Goal: Information Seeking & Learning: Learn about a topic

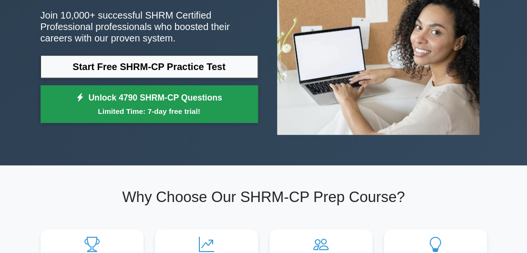
scroll to position [95, 0]
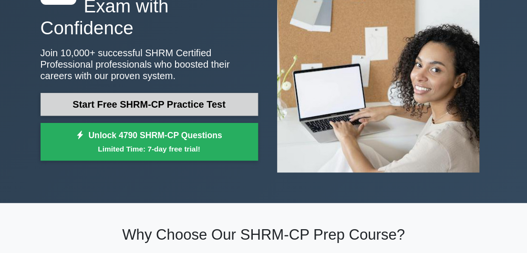
click at [189, 93] on link "Start Free SHRM-CP Practice Test" at bounding box center [150, 104] width 218 height 23
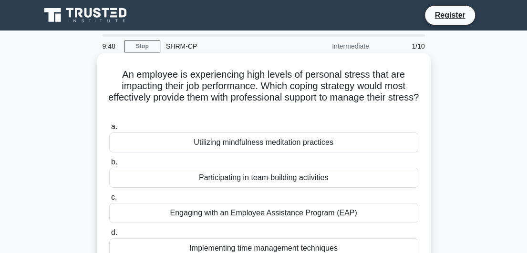
scroll to position [48, 0]
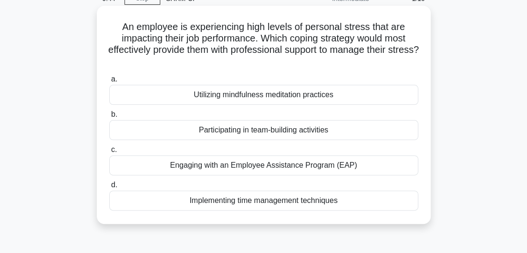
click at [239, 168] on div "Engaging with an Employee Assistance Program (EAP)" at bounding box center [263, 166] width 309 height 20
click at [109, 153] on input "c. Engaging with an Employee Assistance Program (EAP)" at bounding box center [109, 150] width 0 height 6
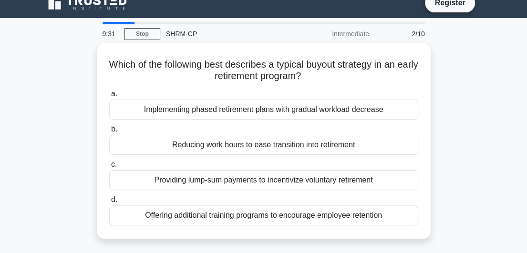
scroll to position [18, 0]
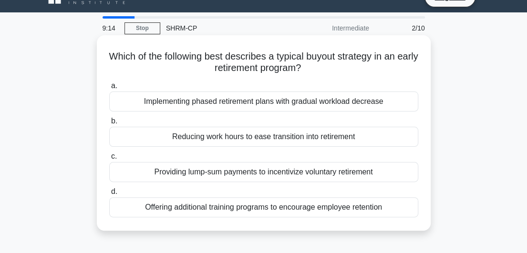
click at [261, 139] on div "Reducing work hours to ease transition into retirement" at bounding box center [263, 137] width 309 height 20
click at [109, 125] on input "b. Reducing work hours to ease transition into retirement" at bounding box center [109, 121] width 0 height 6
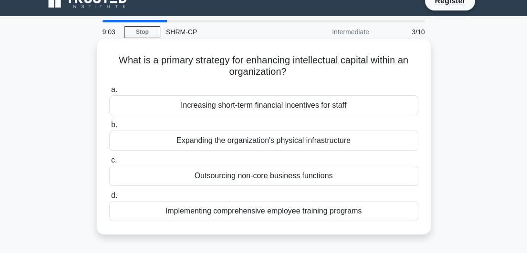
scroll to position [0, 0]
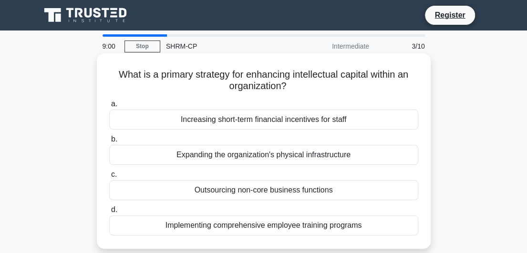
click at [205, 226] on div "Implementing comprehensive employee training programs" at bounding box center [263, 226] width 309 height 20
click at [109, 213] on input "d. Implementing comprehensive employee training programs" at bounding box center [109, 210] width 0 height 6
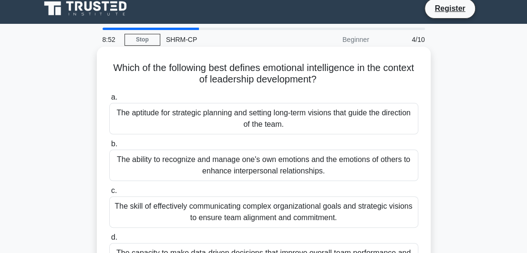
scroll to position [48, 0]
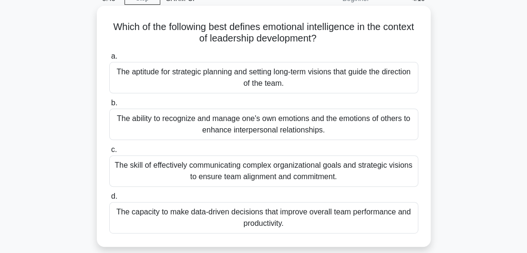
click at [196, 132] on div "The ability to recognize and manage one's own emotions and the emotions of othe…" at bounding box center [263, 125] width 309 height 32
click at [109, 106] on input "b. The ability to recognize and manage one's own emotions and the emotions of o…" at bounding box center [109, 103] width 0 height 6
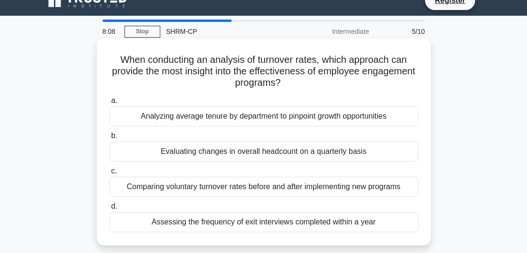
scroll to position [0, 0]
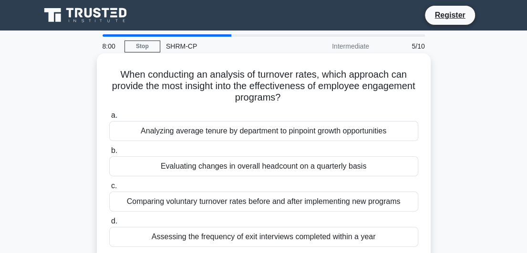
click at [241, 206] on div "Comparing voluntary turnover rates before and after implementing new programs" at bounding box center [263, 202] width 309 height 20
click at [109, 189] on input "c. Comparing voluntary turnover rates before and after implementing new programs" at bounding box center [109, 186] width 0 height 6
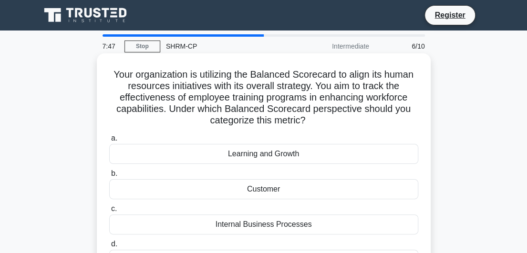
scroll to position [48, 0]
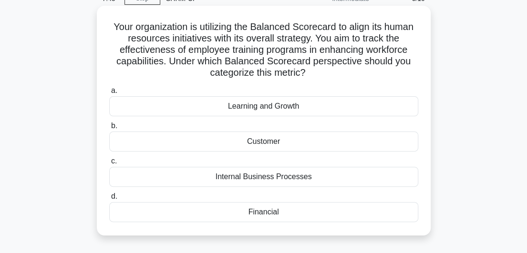
click at [269, 109] on div "Learning and Growth" at bounding box center [263, 106] width 309 height 20
click at [109, 94] on input "a. Learning and Growth" at bounding box center [109, 91] width 0 height 6
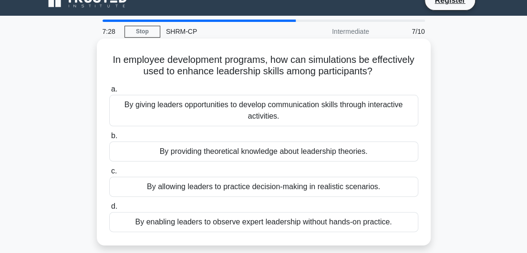
scroll to position [0, 0]
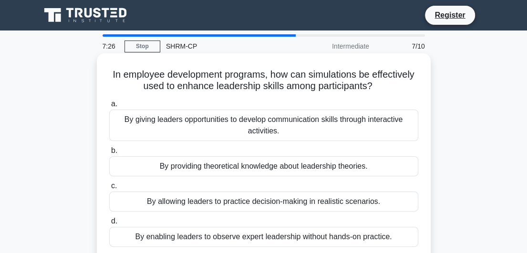
click at [212, 199] on div "By allowing leaders to practice decision-making in realistic scenarios." at bounding box center [263, 202] width 309 height 20
click at [109, 189] on input "c. By allowing leaders to practice decision-making in realistic scenarios." at bounding box center [109, 186] width 0 height 6
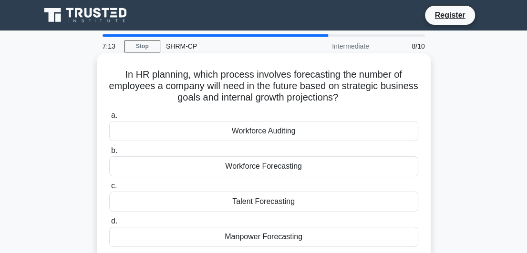
click at [234, 202] on div "Talent Forecasting" at bounding box center [263, 202] width 309 height 20
click at [109, 189] on input "c. Talent Forecasting" at bounding box center [109, 186] width 0 height 6
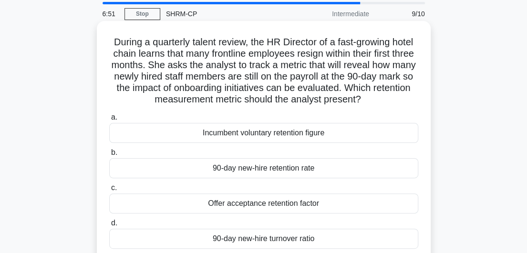
scroll to position [48, 0]
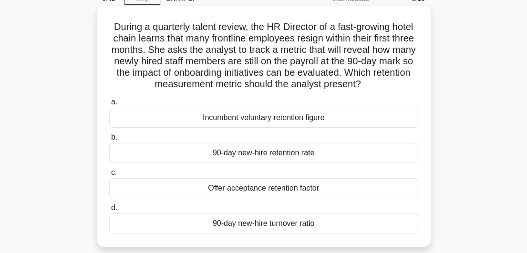
click at [257, 153] on div "90-day new-hire retention rate" at bounding box center [263, 153] width 309 height 20
click at [109, 141] on input "b. 90-day new-hire retention rate" at bounding box center [109, 138] width 0 height 6
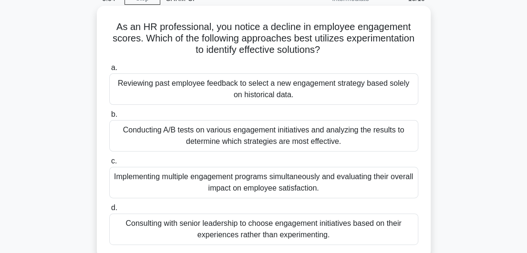
click at [277, 138] on div "Conducting A/B tests on various engagement initiatives and analyzing the result…" at bounding box center [263, 136] width 309 height 32
click at [109, 118] on input "b. Conducting A/B tests on various engagement initiatives and analyzing the res…" at bounding box center [109, 115] width 0 height 6
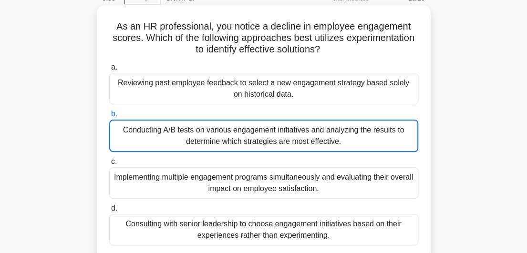
scroll to position [143, 0]
